Goal: Navigation & Orientation: Find specific page/section

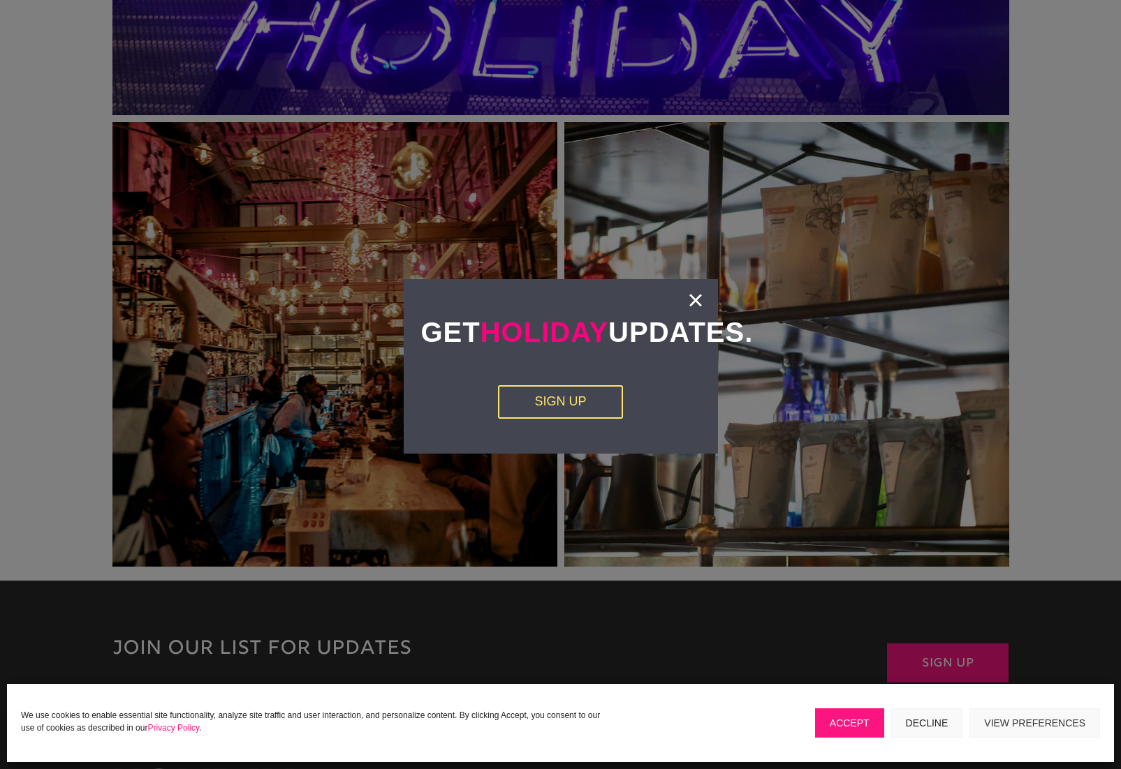
scroll to position [2846, 0]
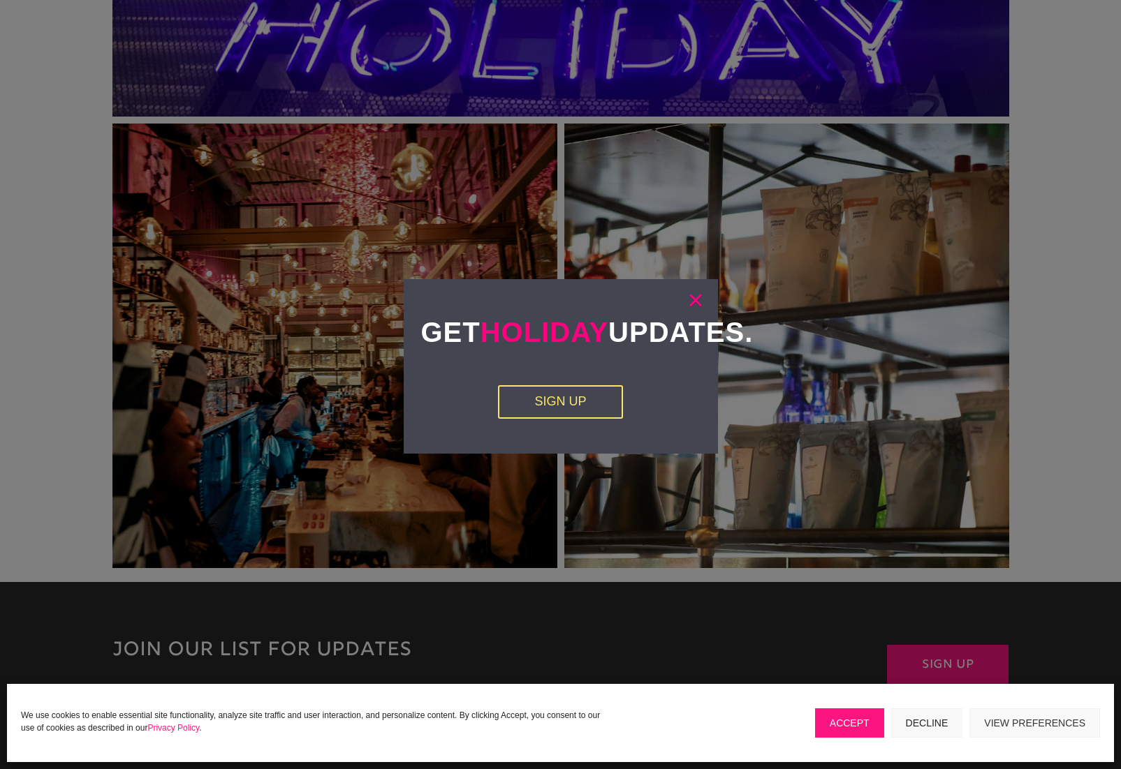
click at [688, 293] on link "×" at bounding box center [695, 300] width 16 height 14
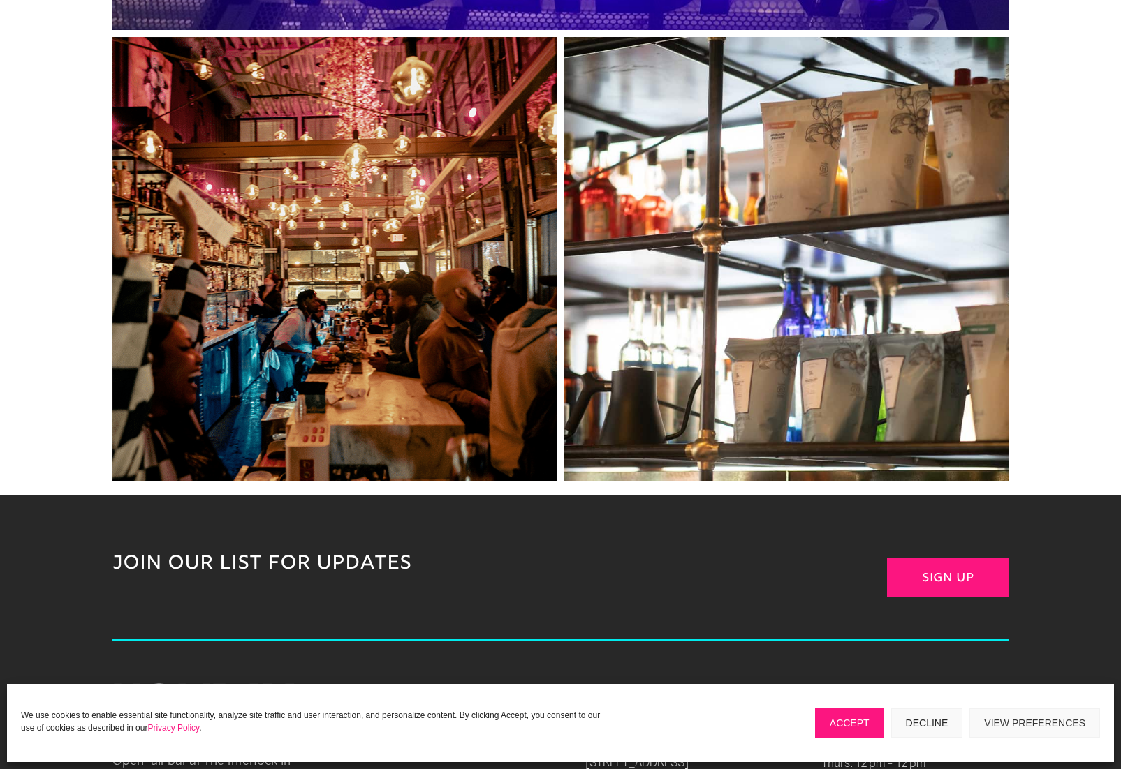
scroll to position [2925, 0]
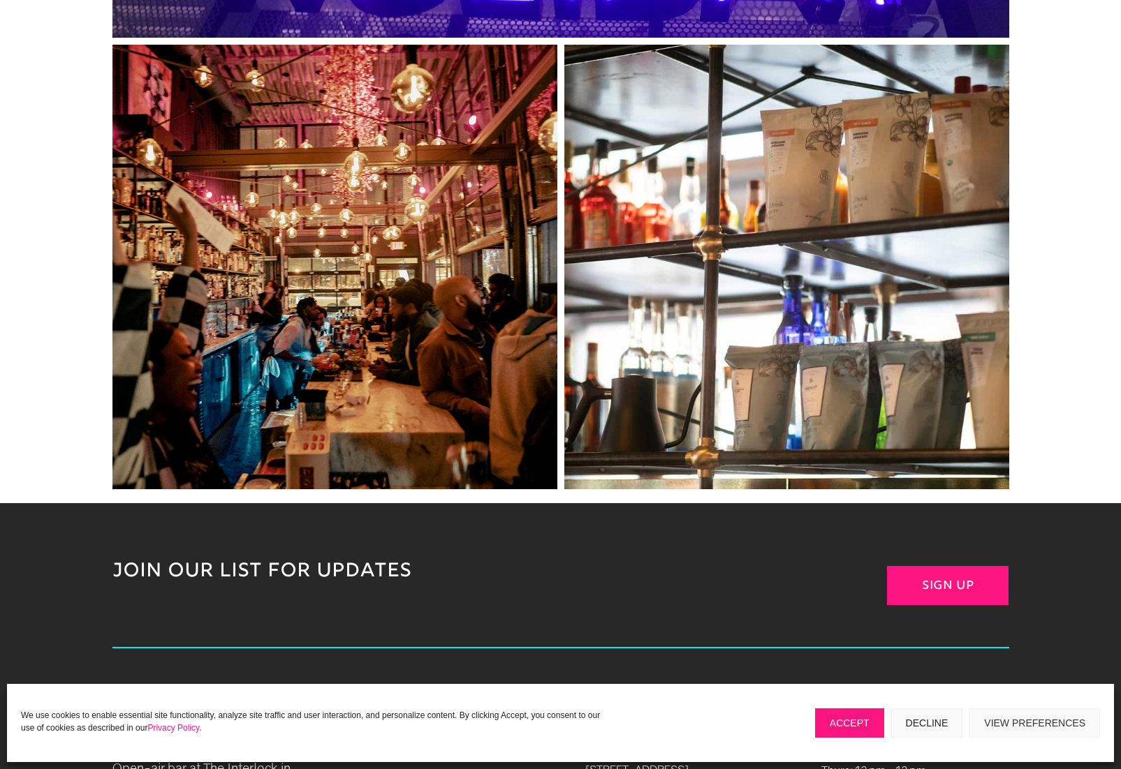
click at [489, 251] on link at bounding box center [334, 267] width 445 height 445
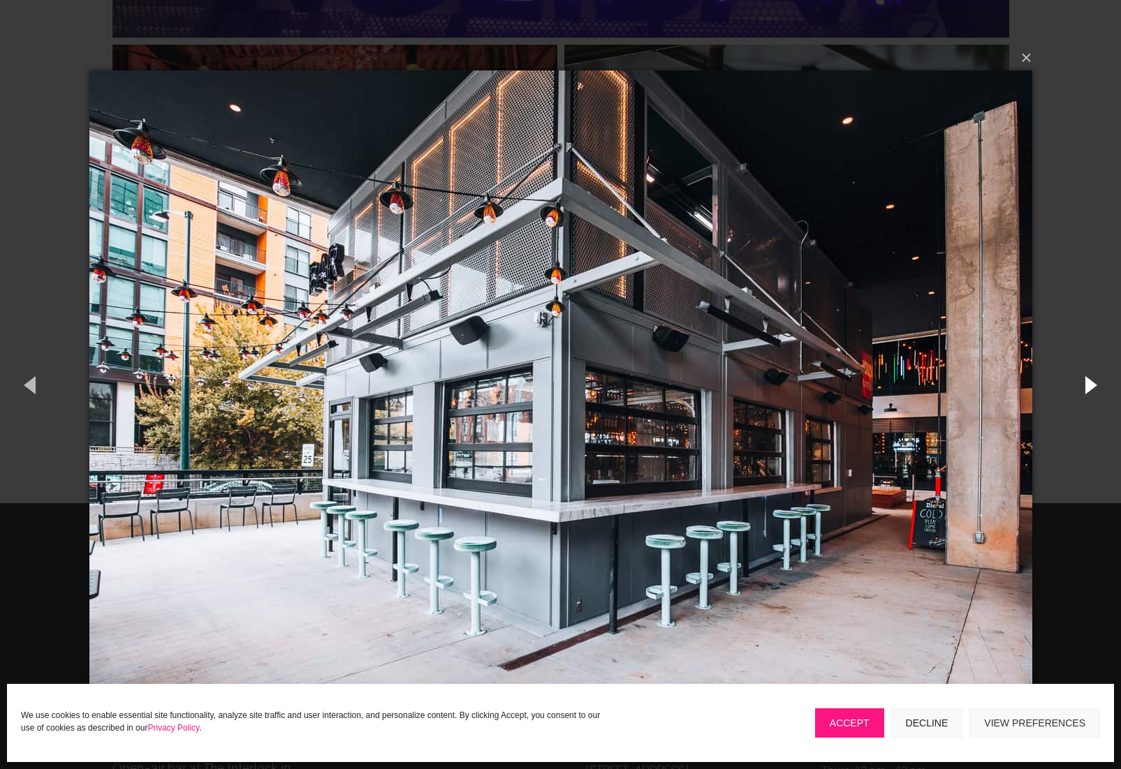
click at [1092, 387] on button "button" at bounding box center [1089, 384] width 63 height 77
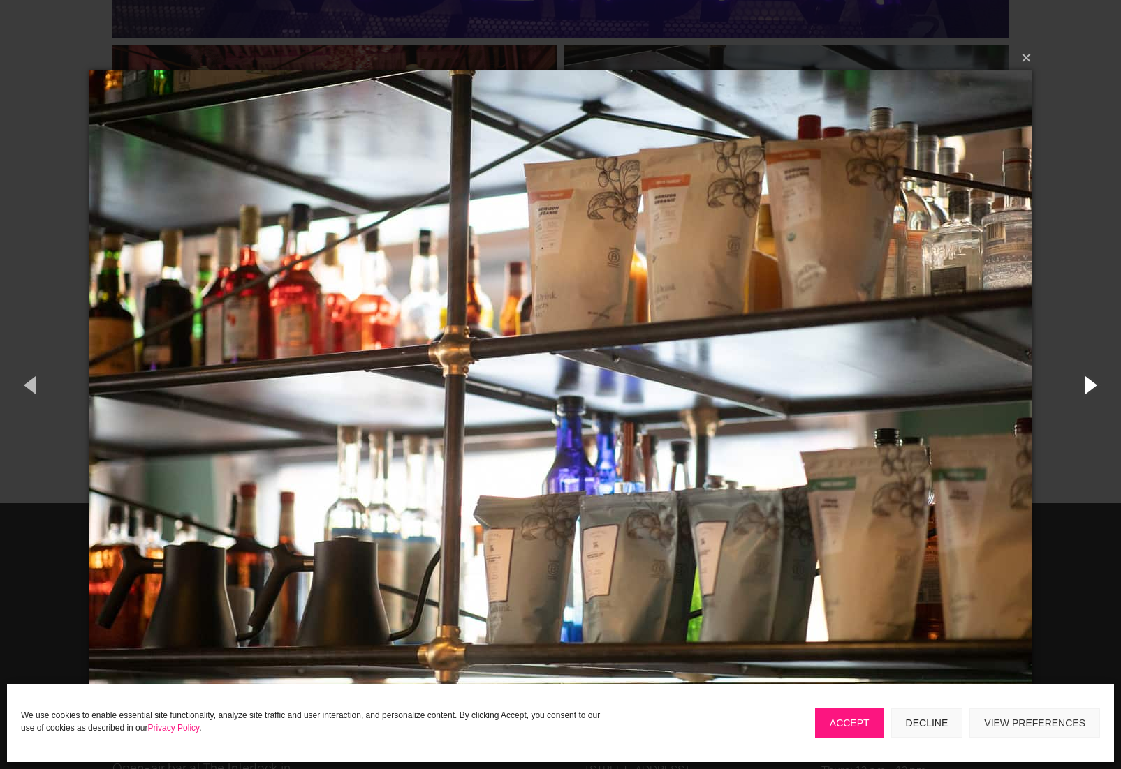
click at [1092, 387] on button "button" at bounding box center [1089, 384] width 63 height 77
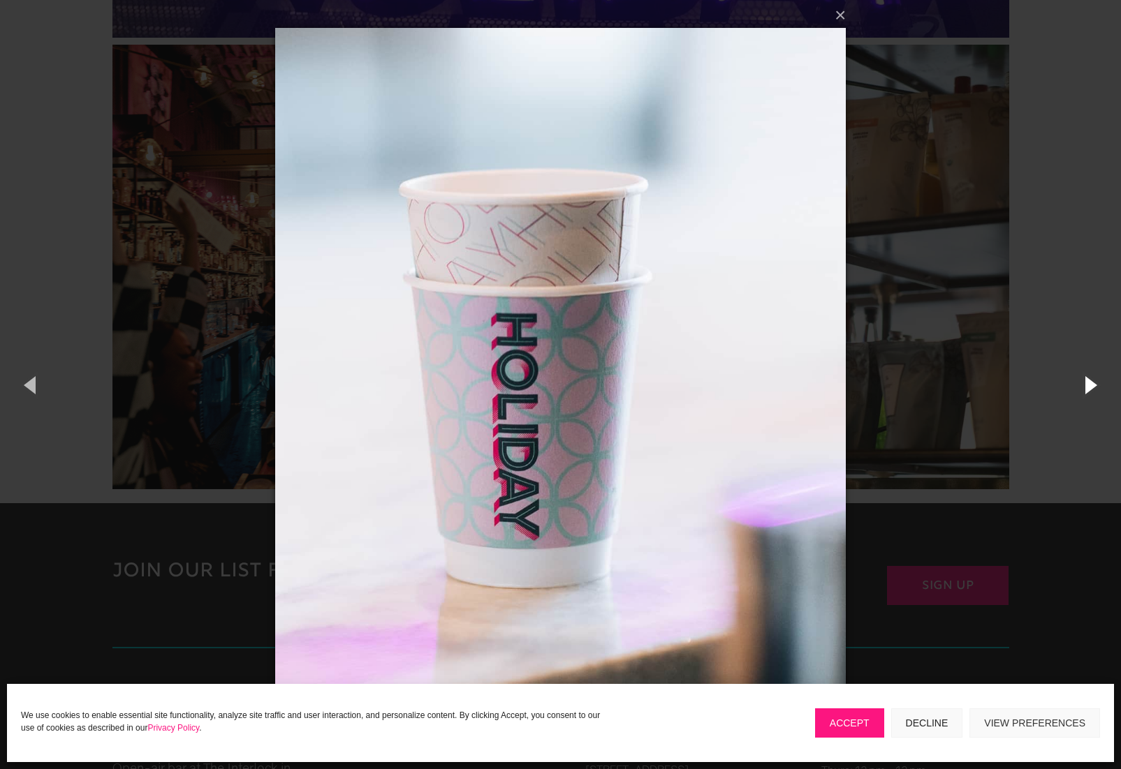
click at [1092, 387] on button "button" at bounding box center [1089, 384] width 63 height 77
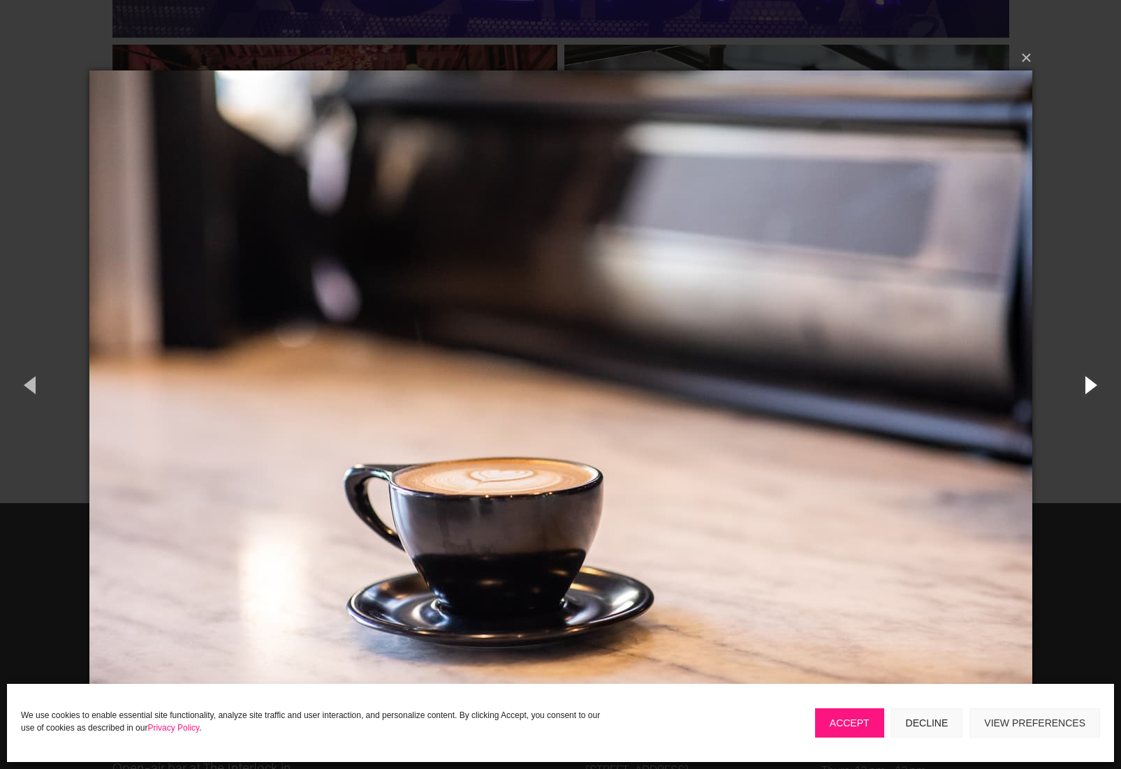
click at [1092, 387] on button "button" at bounding box center [1089, 384] width 63 height 77
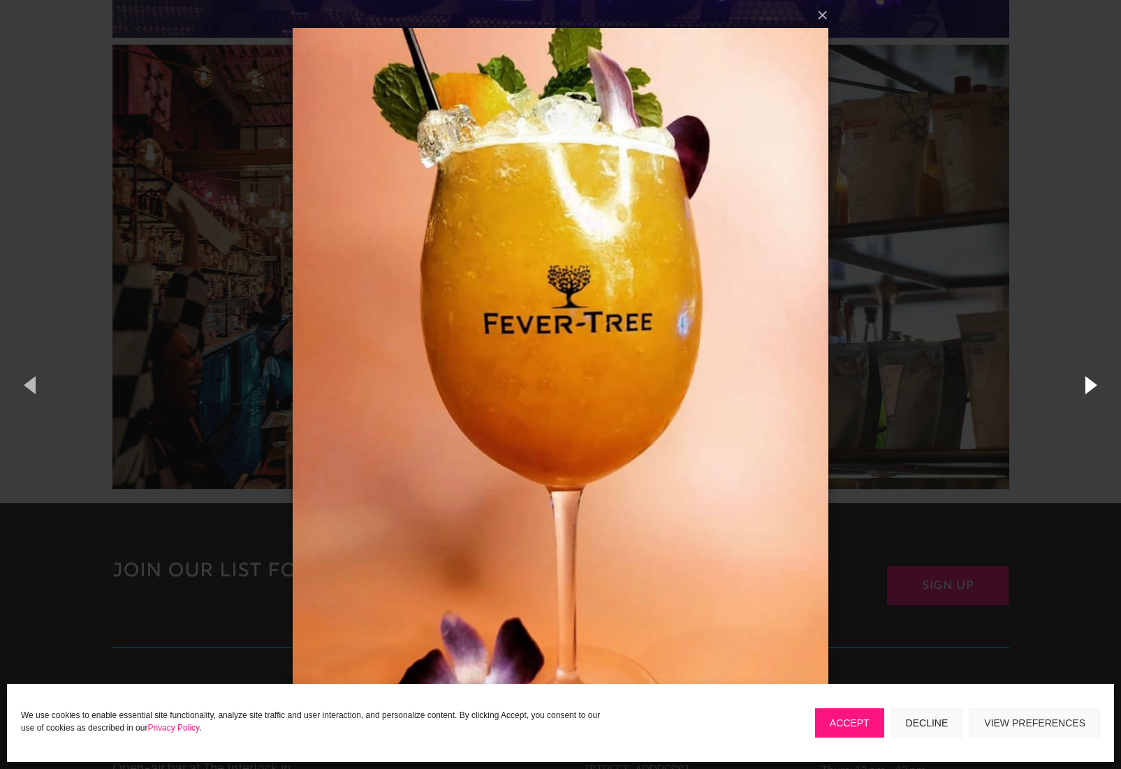
click at [1092, 387] on button "button" at bounding box center [1089, 384] width 63 height 77
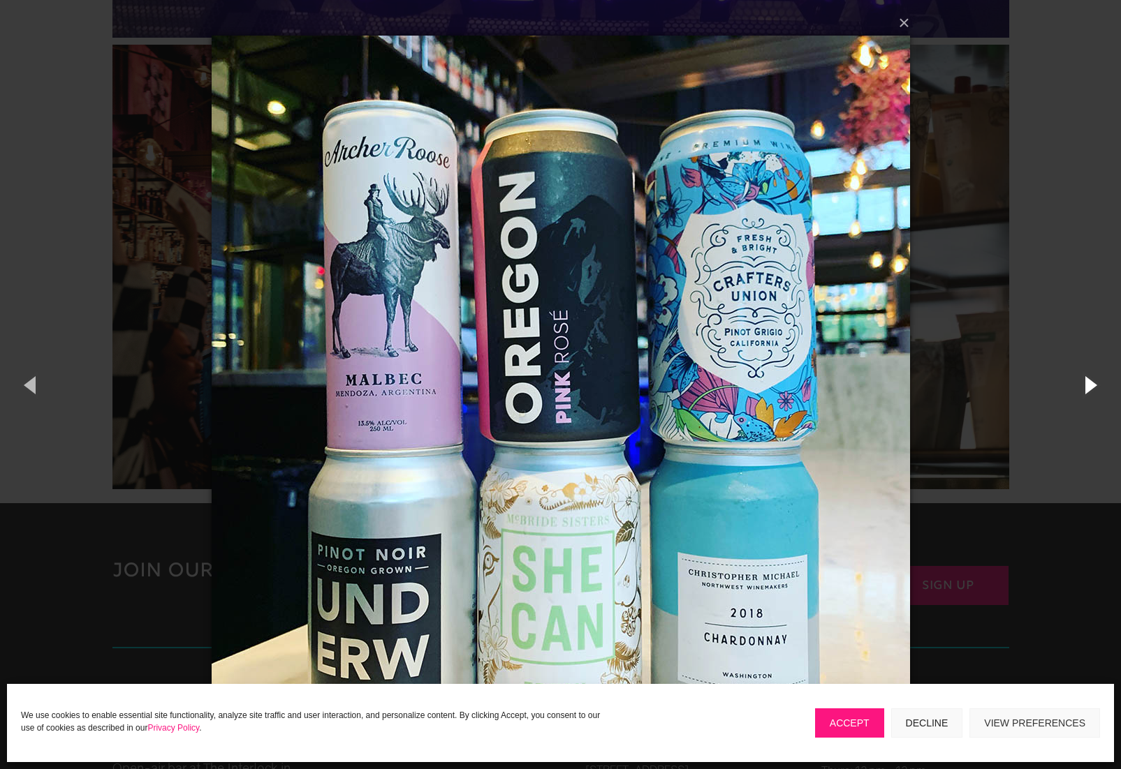
click at [1092, 387] on button "button" at bounding box center [1089, 384] width 63 height 77
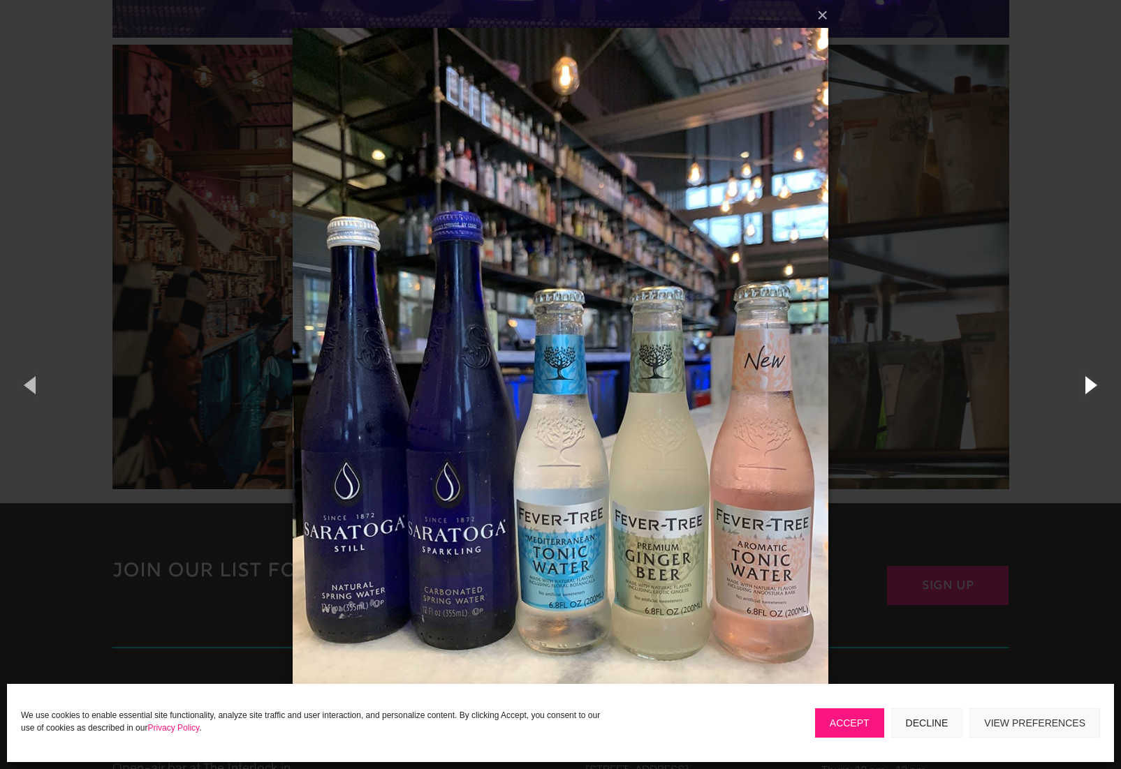
click at [1092, 387] on button "button" at bounding box center [1089, 384] width 63 height 77
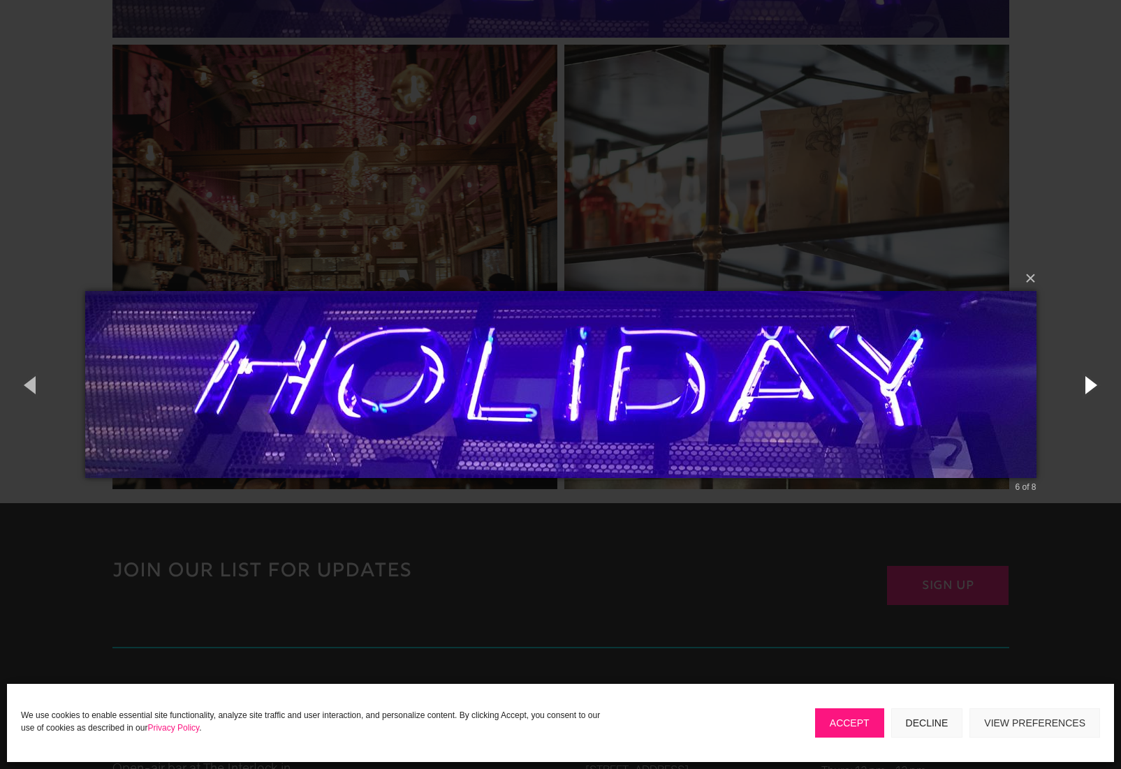
click at [1092, 387] on button "button" at bounding box center [1089, 384] width 63 height 77
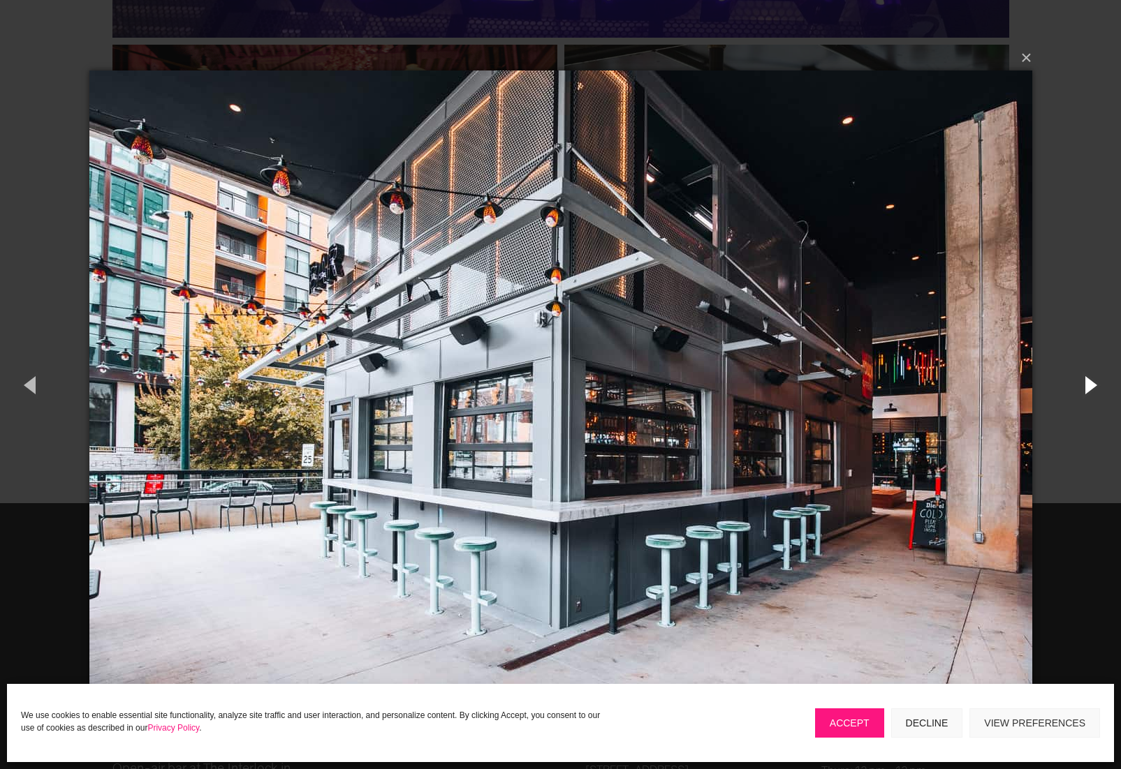
click at [1092, 387] on button "button" at bounding box center [1089, 384] width 63 height 77
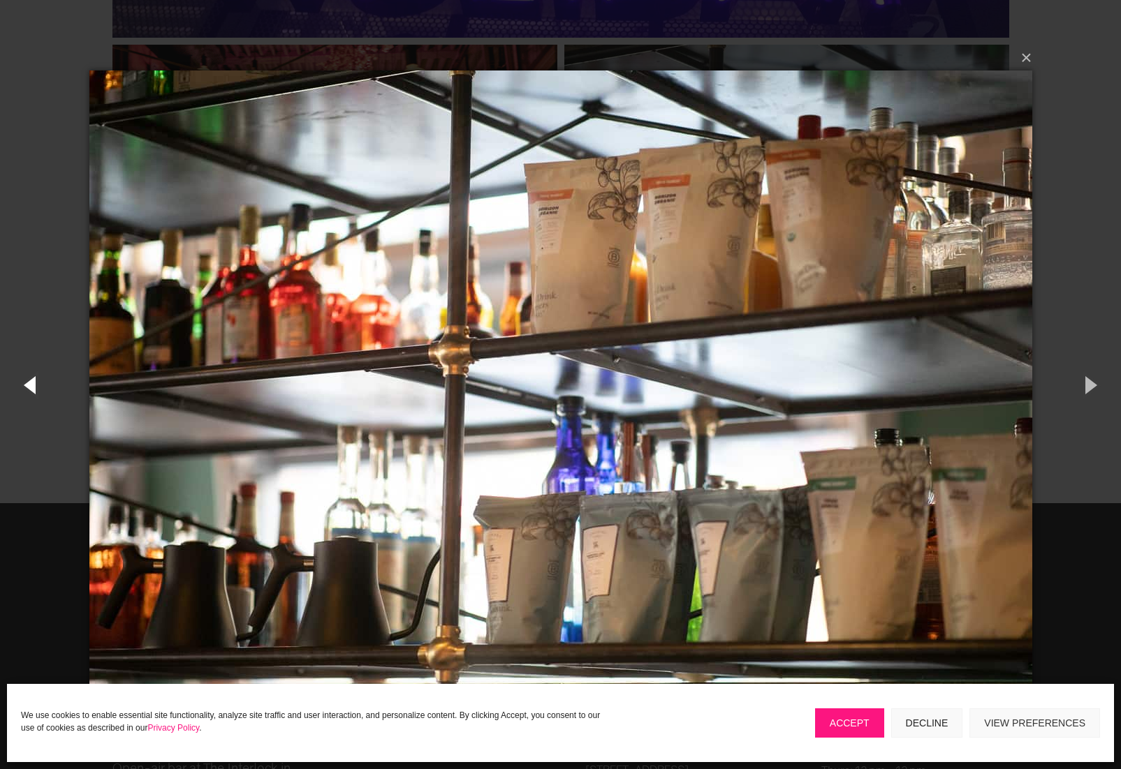
click at [34, 382] on button "button" at bounding box center [31, 384] width 63 height 77
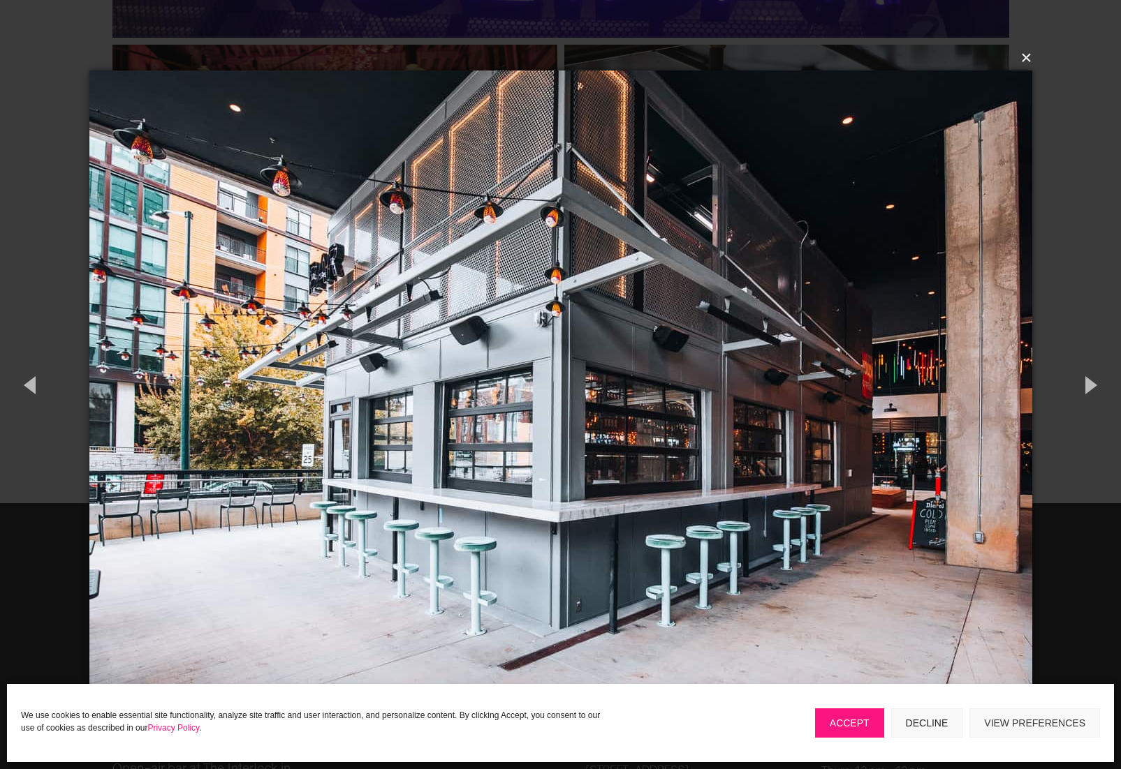
click at [1031, 64] on button "×" at bounding box center [565, 58] width 943 height 31
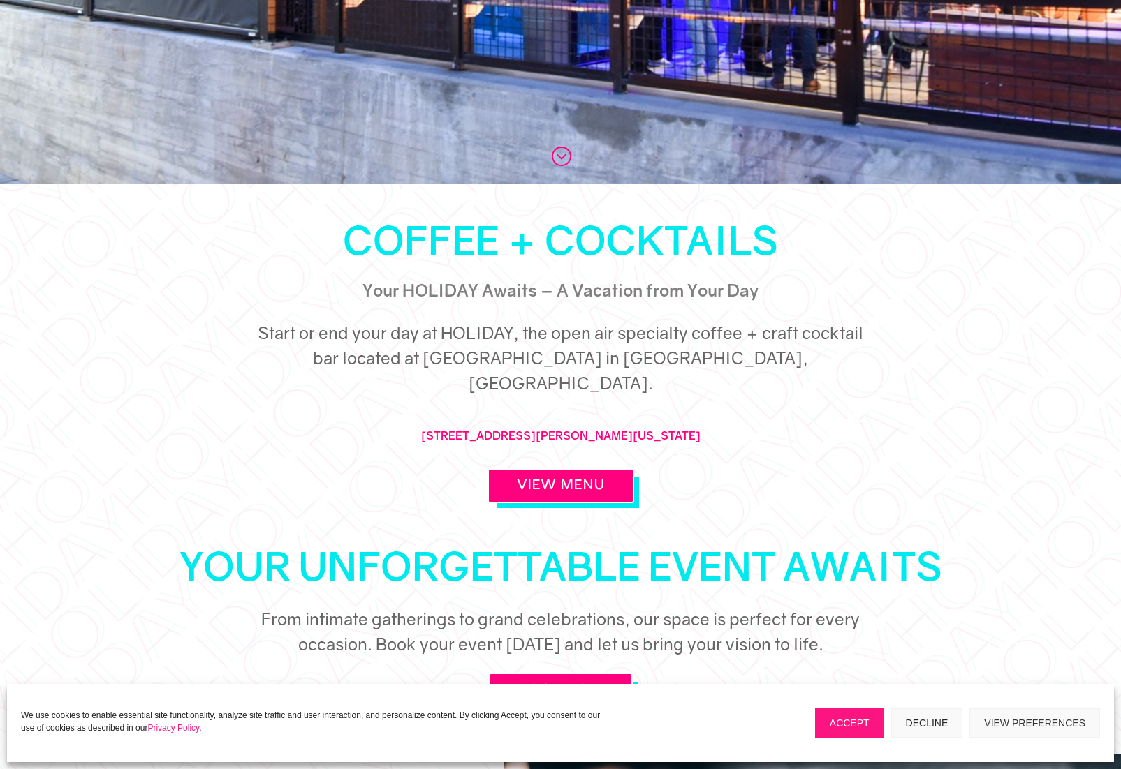
scroll to position [711, 0]
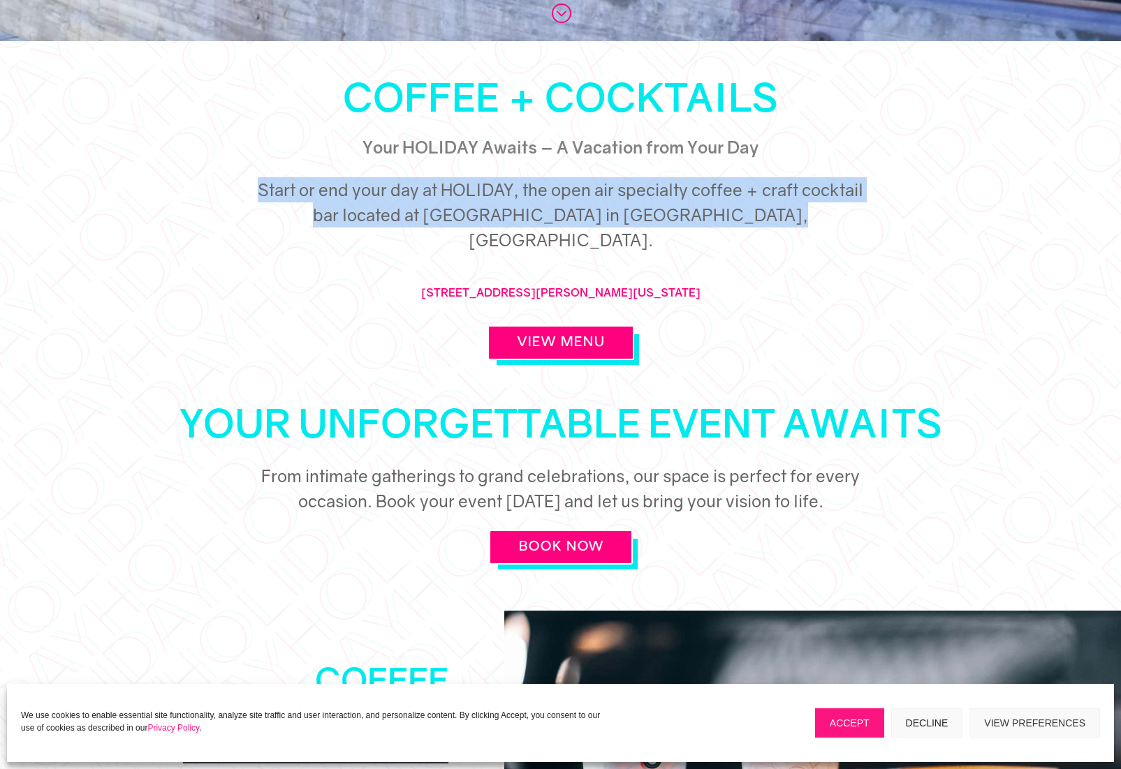
drag, startPoint x: 790, startPoint y: 216, endPoint x: 259, endPoint y: 191, distance: 531.9
click at [259, 191] on h5 "Start or end your day at HOLIDAY, the open air specialty coffee + craft cocktai…" at bounding box center [560, 218] width 628 height 82
copy h5 "Start or end your day at HOLIDAY, the open air specialty coffee + craft cocktai…"
